Goal: Check status: Check status

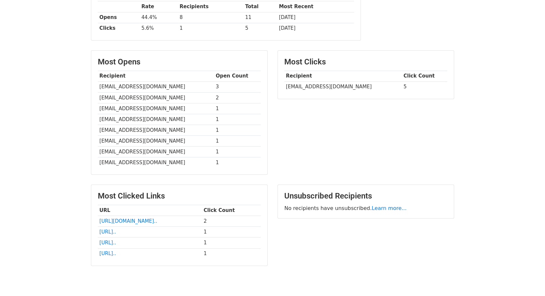
scroll to position [145, 0]
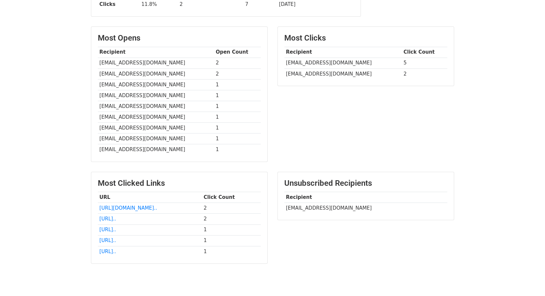
scroll to position [166, 0]
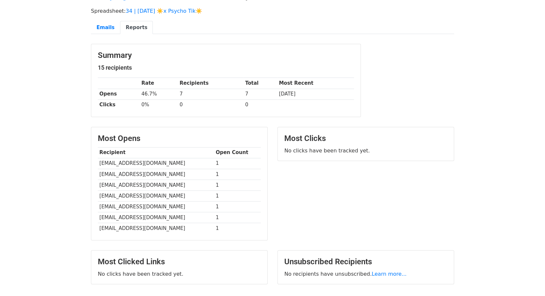
scroll to position [45, 0]
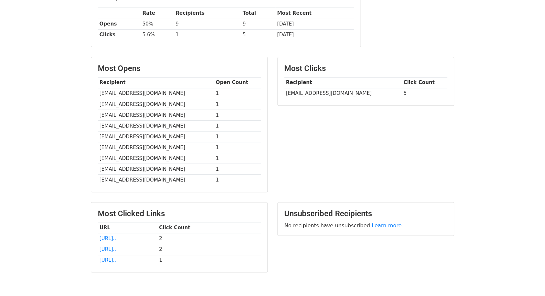
scroll to position [145, 0]
